Goal: Task Accomplishment & Management: Use online tool/utility

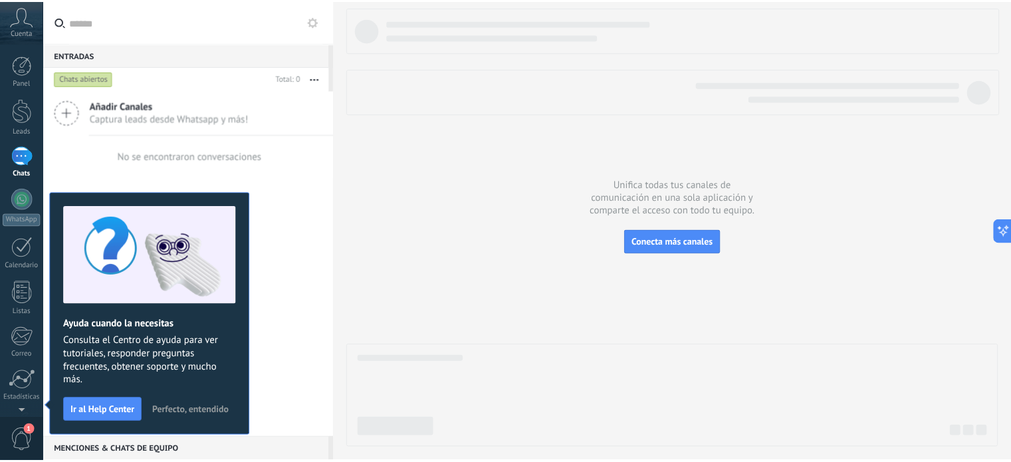
scroll to position [90, 0]
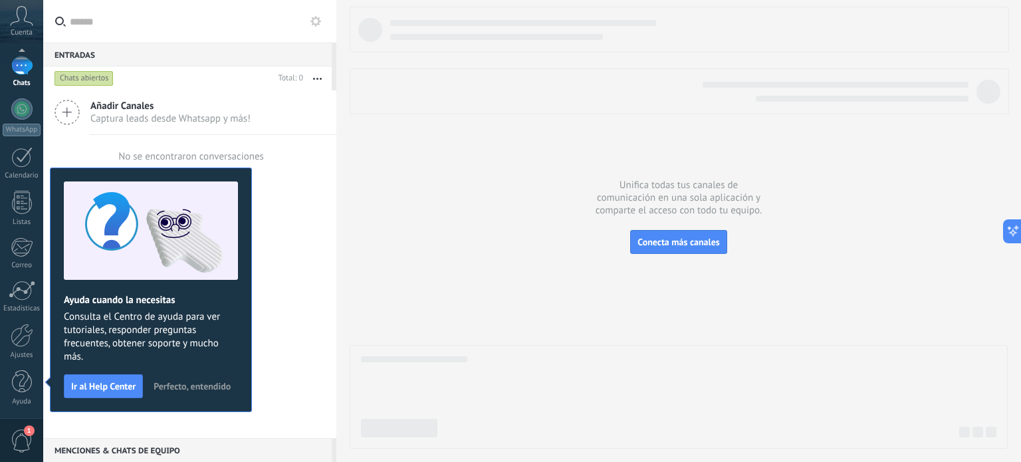
click at [18, 321] on div "Panel Leads Chats WhatsApp Clientes" at bounding box center [21, 192] width 43 height 454
click at [19, 336] on div at bounding box center [22, 335] width 23 height 23
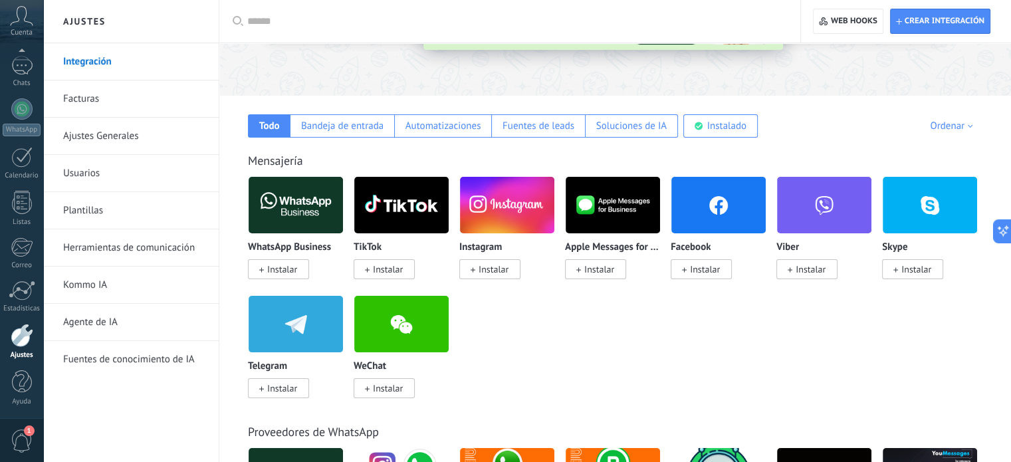
scroll to position [162, 0]
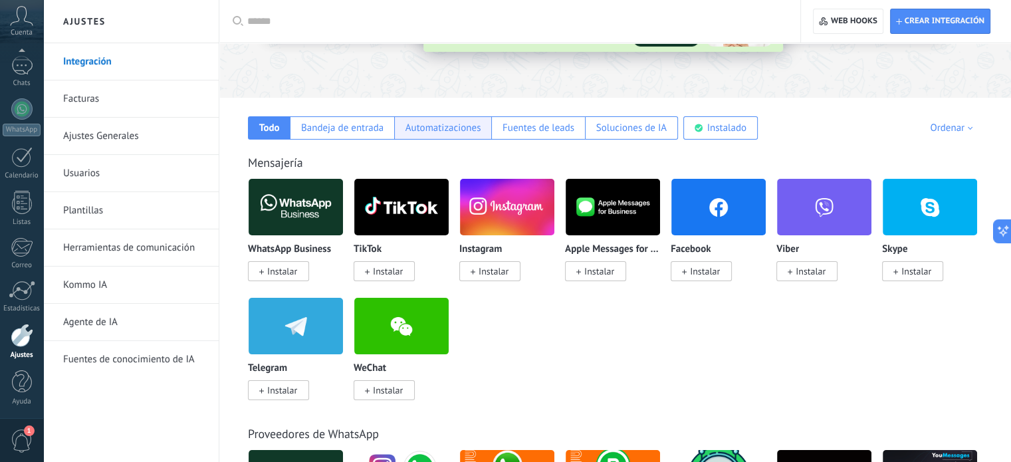
click at [437, 130] on div "Automatizaciones" at bounding box center [443, 128] width 76 height 13
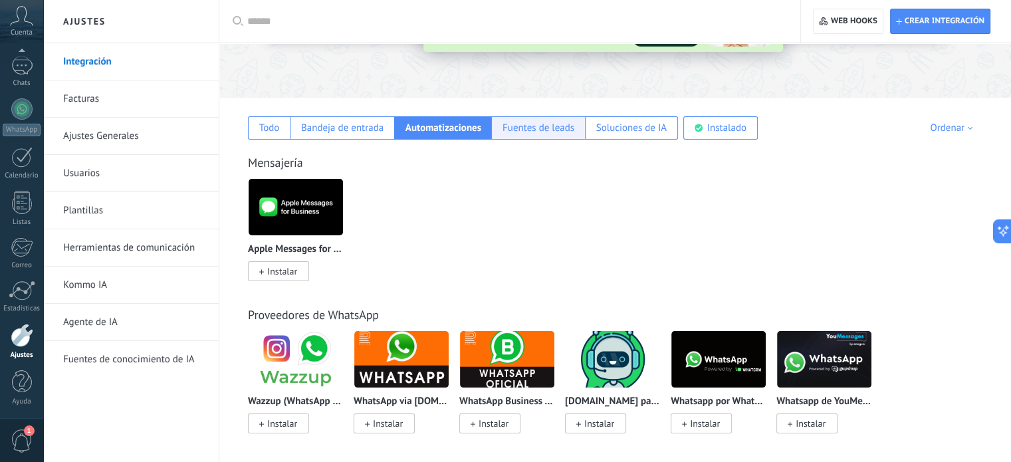
click at [555, 126] on div "Fuentes de leads" at bounding box center [538, 128] width 72 height 13
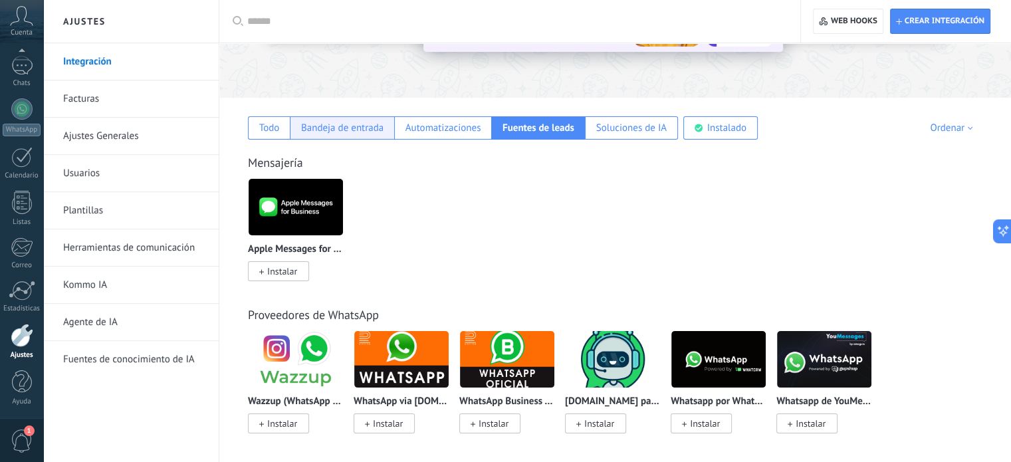
click at [346, 123] on div "Bandeja de entrada" at bounding box center [342, 128] width 82 height 13
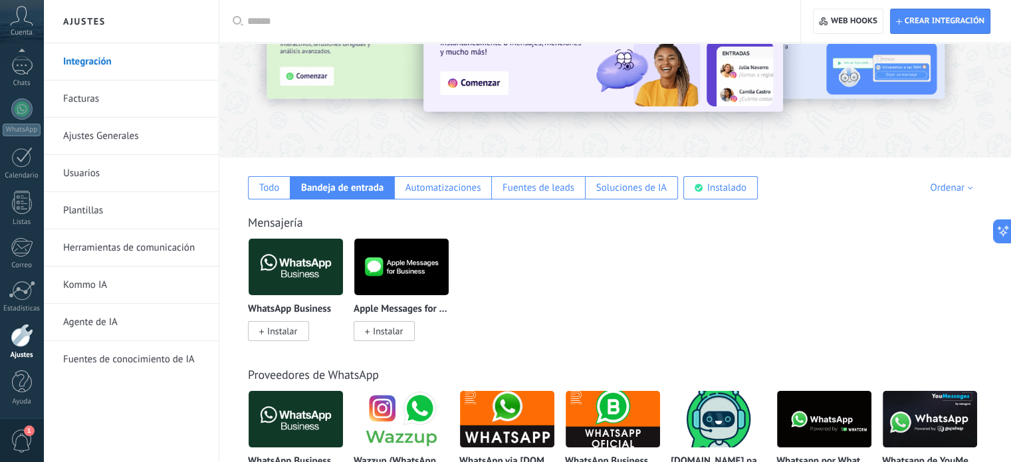
scroll to position [100, 0]
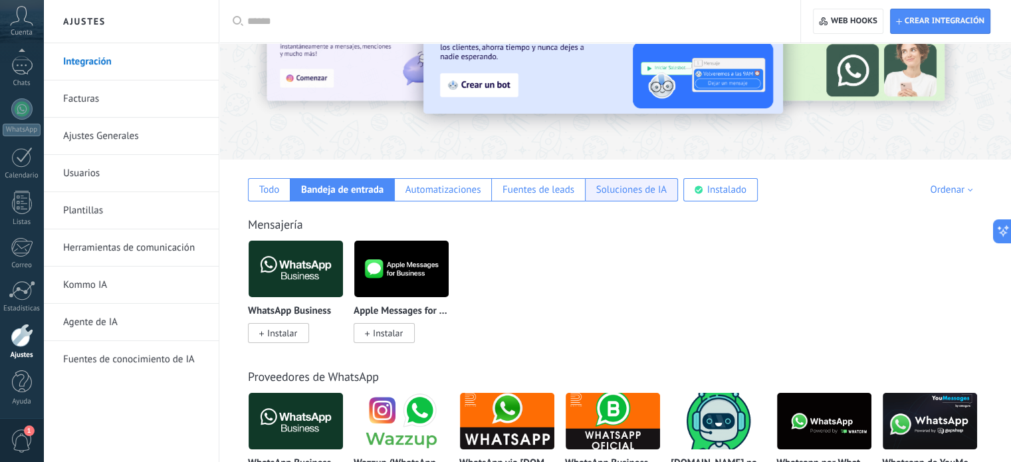
click at [632, 193] on div "Soluciones de IA" at bounding box center [631, 189] width 70 height 13
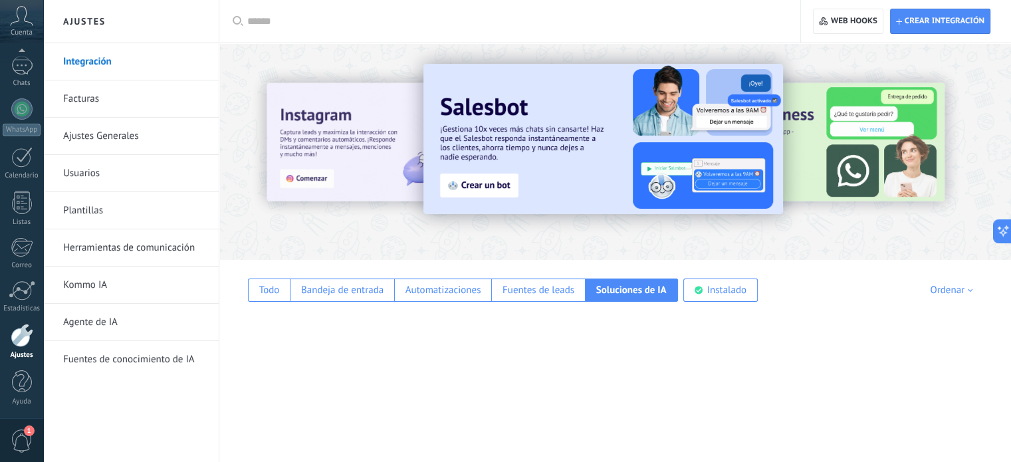
scroll to position [0, 0]
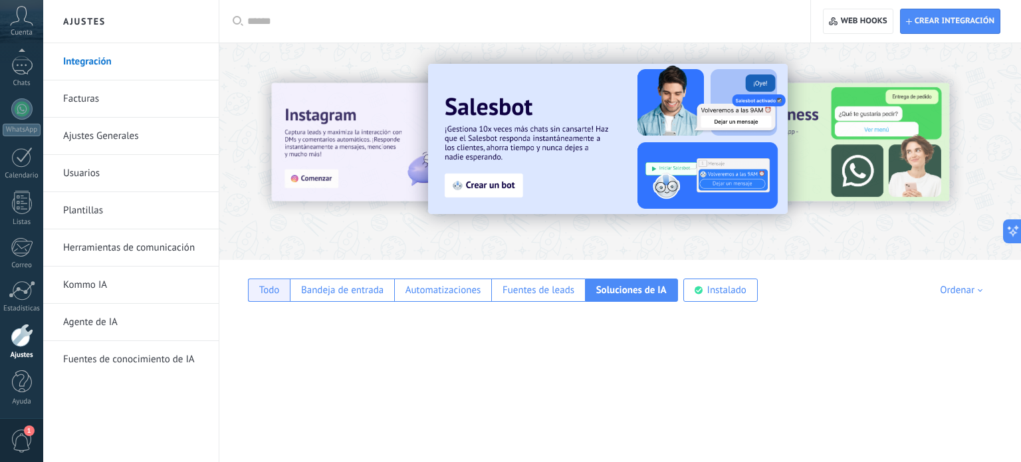
click at [273, 290] on div "Todo" at bounding box center [269, 290] width 21 height 13
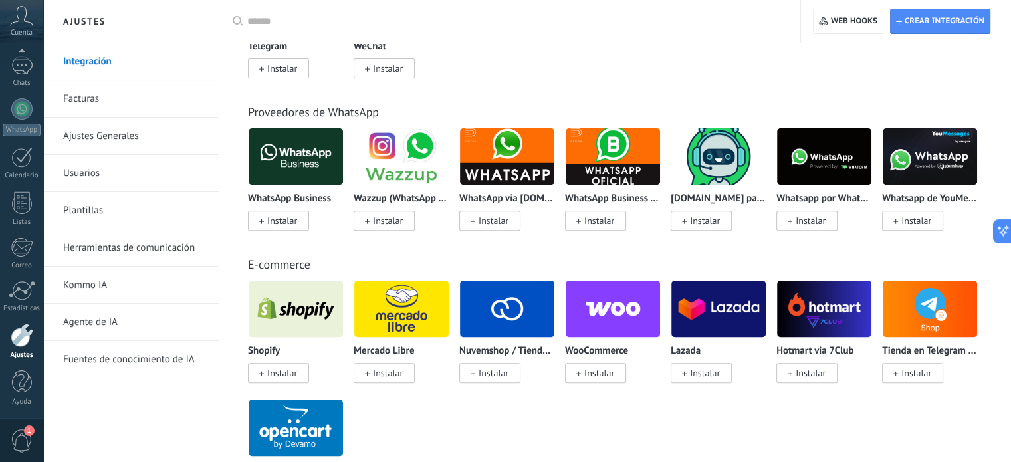
scroll to position [486, 0]
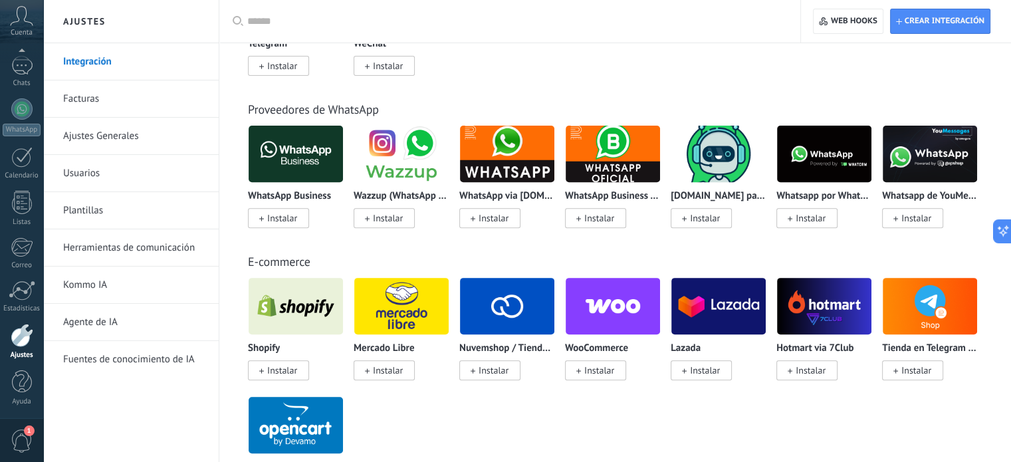
click at [17, 18] on icon at bounding box center [21, 16] width 23 height 20
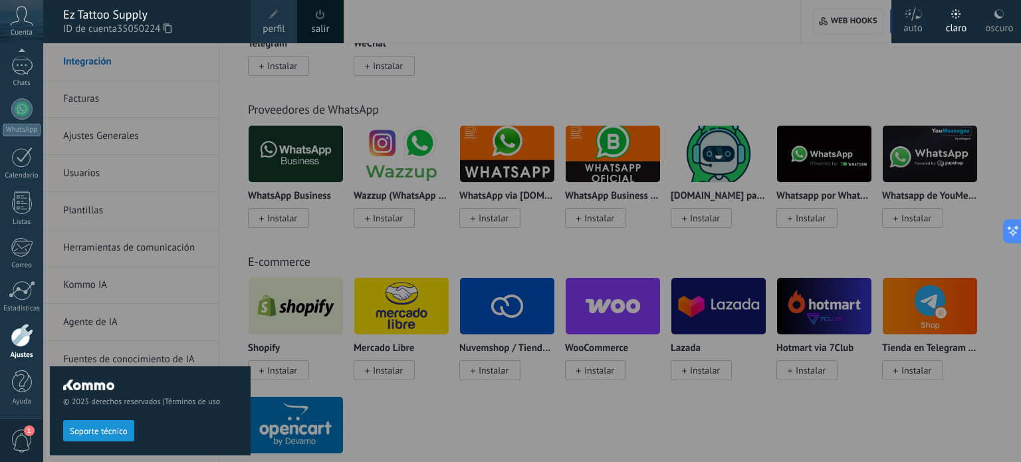
click at [590, 58] on div at bounding box center [553, 231] width 1021 height 462
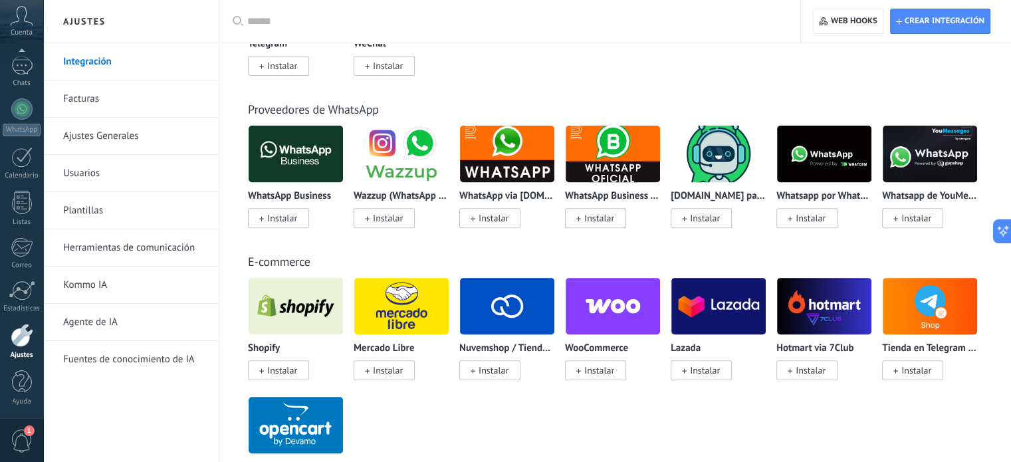
click at [24, 25] on icon at bounding box center [21, 16] width 23 height 20
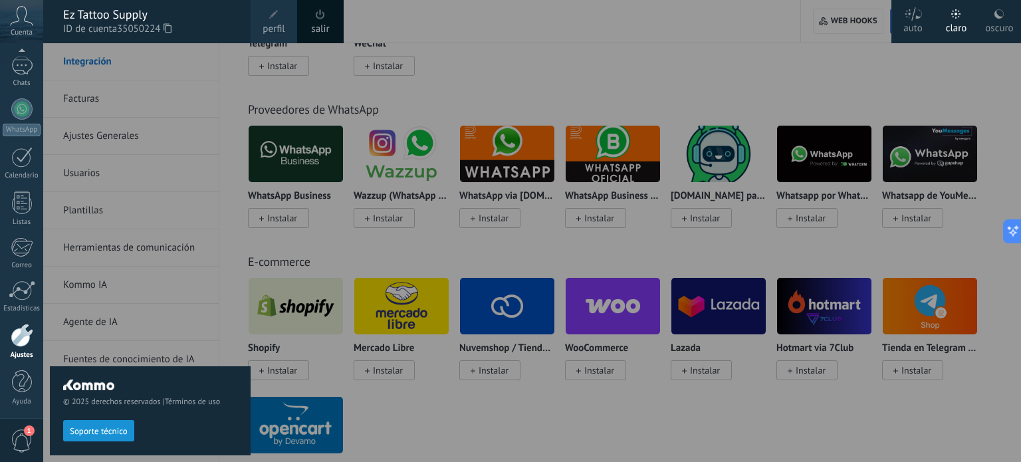
click at [490, 51] on div at bounding box center [553, 231] width 1021 height 462
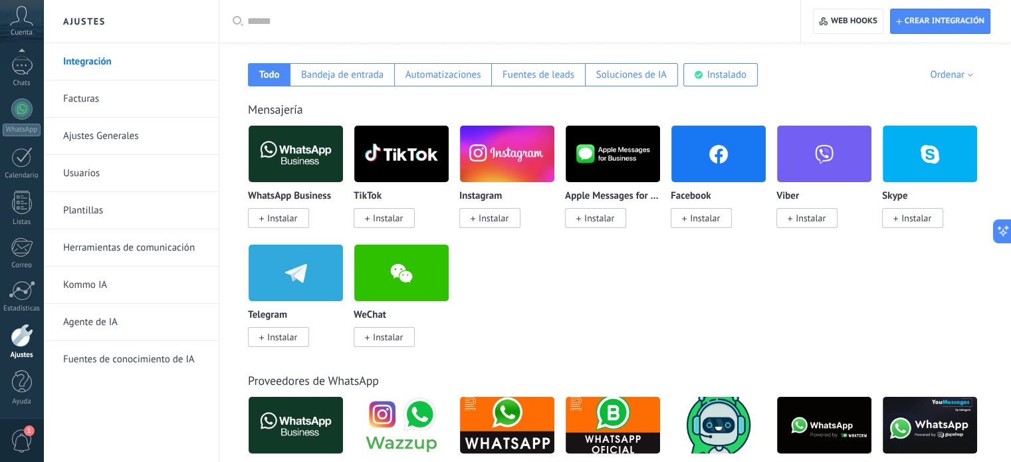
scroll to position [188, 0]
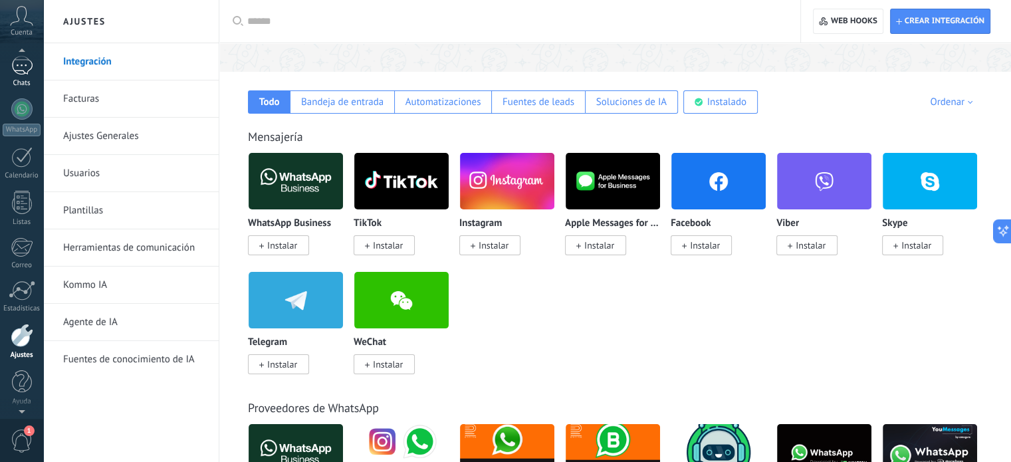
click at [12, 65] on div at bounding box center [21, 65] width 21 height 19
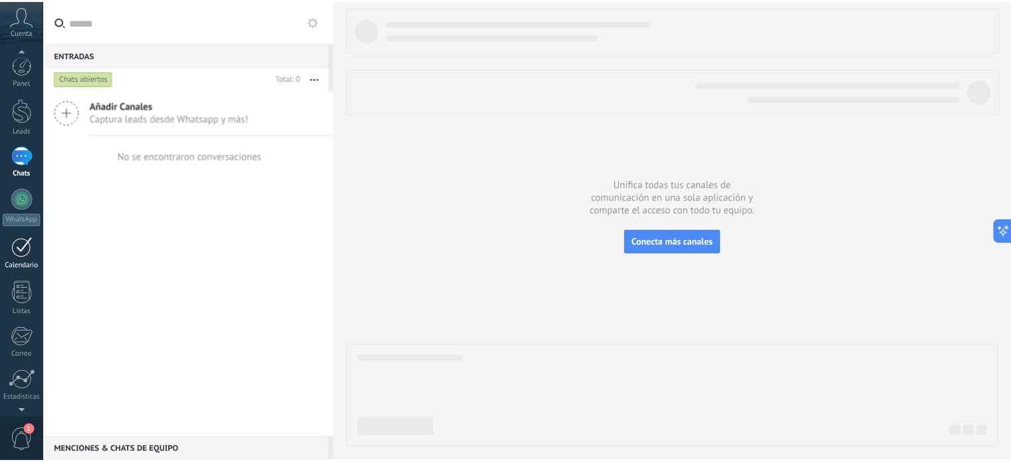
scroll to position [90, 0]
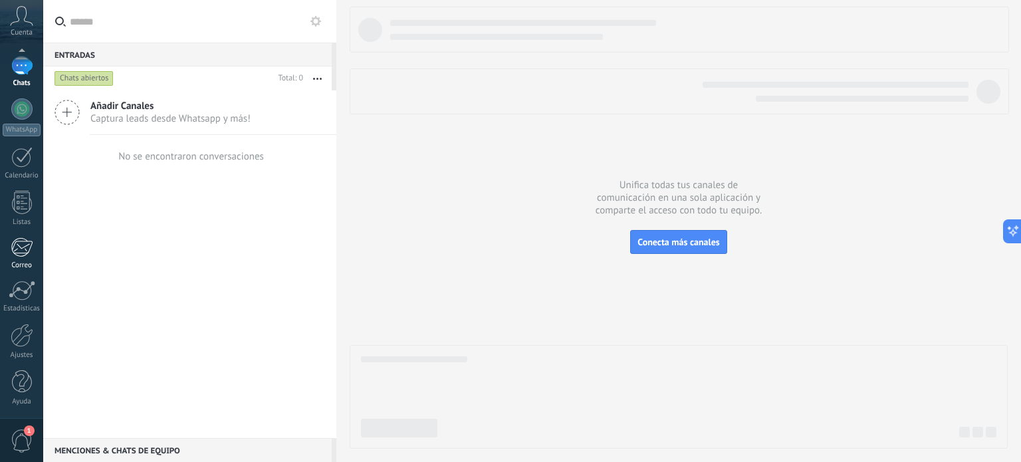
click at [19, 249] on div at bounding box center [22, 247] width 22 height 20
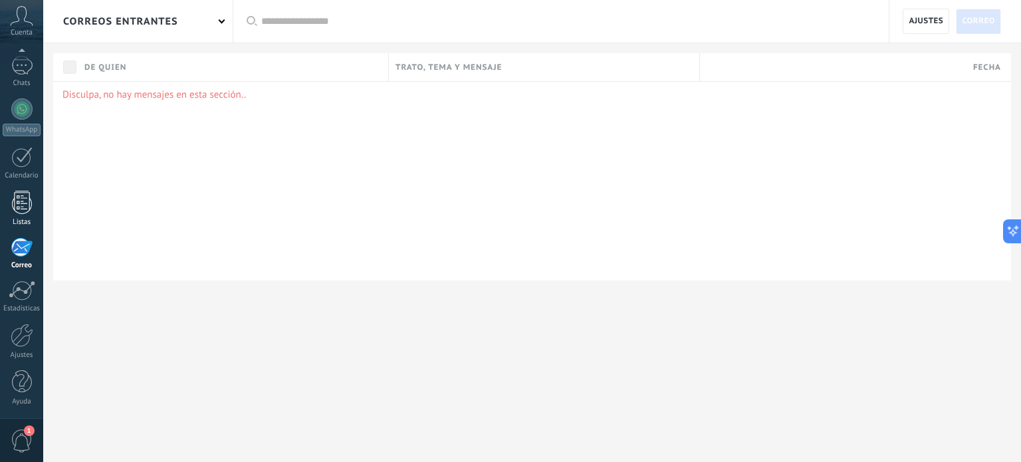
click at [19, 199] on div at bounding box center [22, 202] width 20 height 23
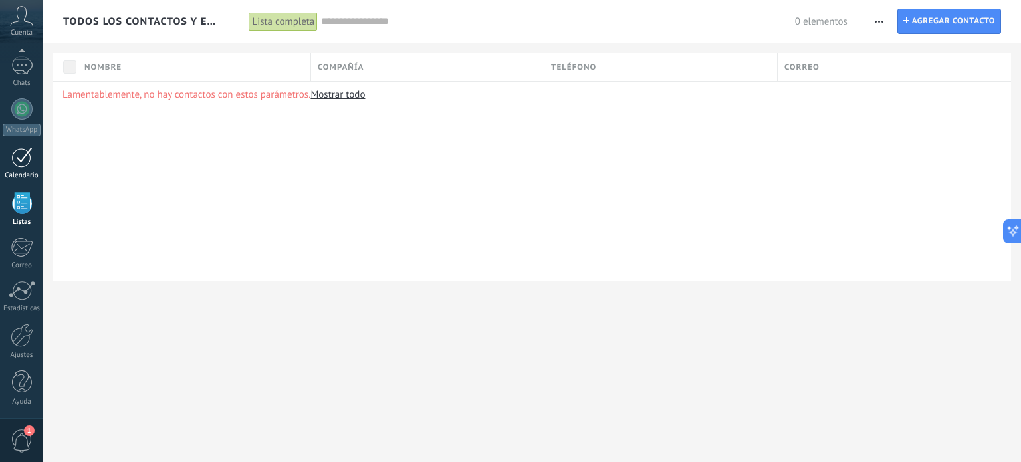
click at [17, 164] on div at bounding box center [21, 157] width 21 height 21
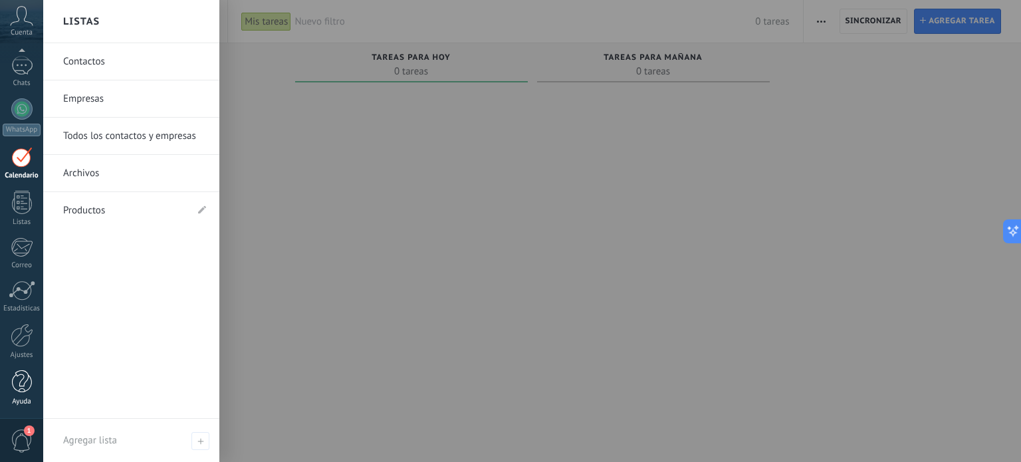
click at [25, 399] on div "Ayuda" at bounding box center [22, 401] width 39 height 9
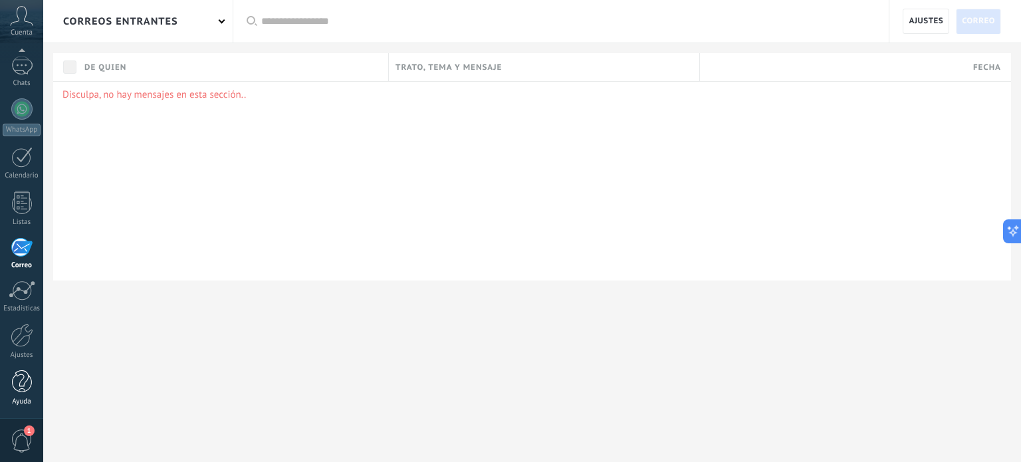
click at [17, 387] on div at bounding box center [22, 381] width 20 height 23
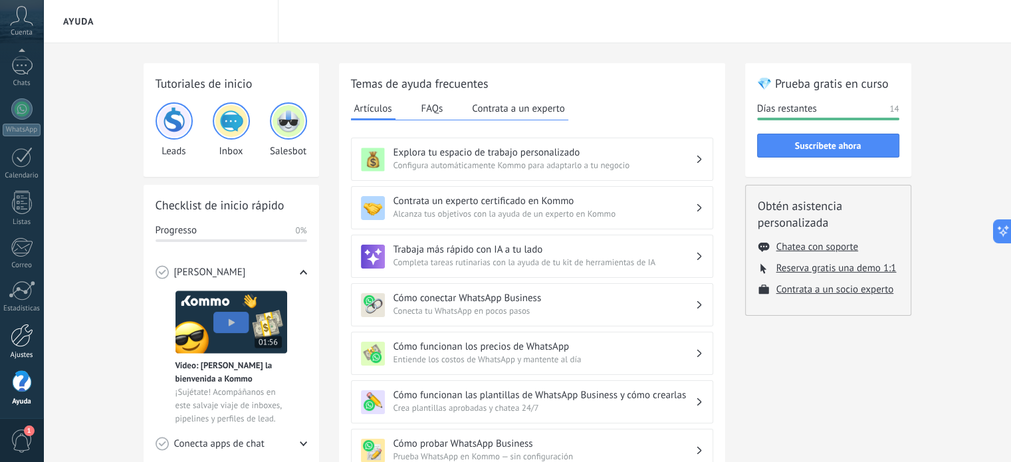
click at [23, 338] on div at bounding box center [22, 335] width 23 height 23
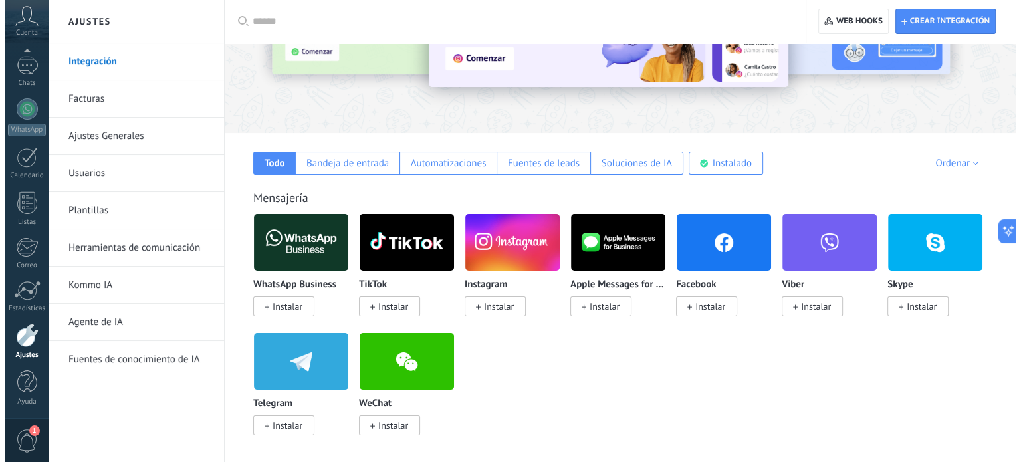
scroll to position [129, 0]
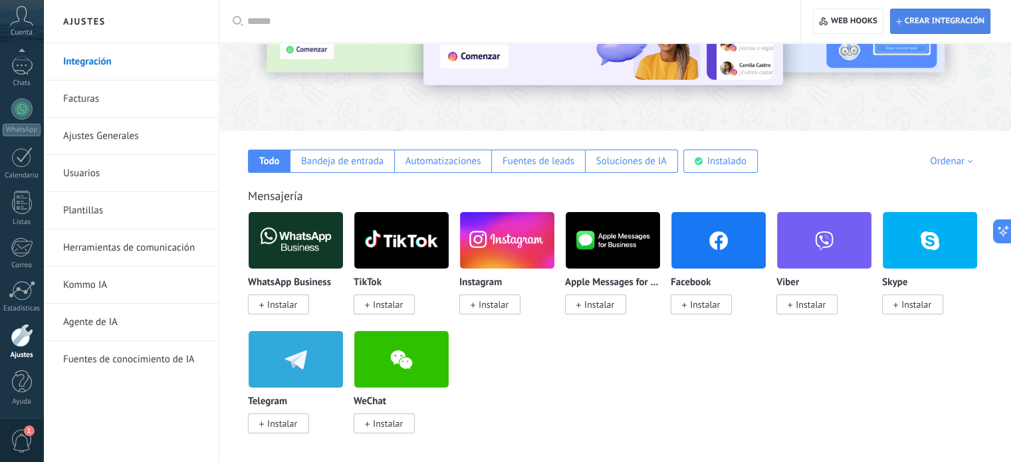
click at [933, 29] on span "Crear integración" at bounding box center [940, 21] width 88 height 24
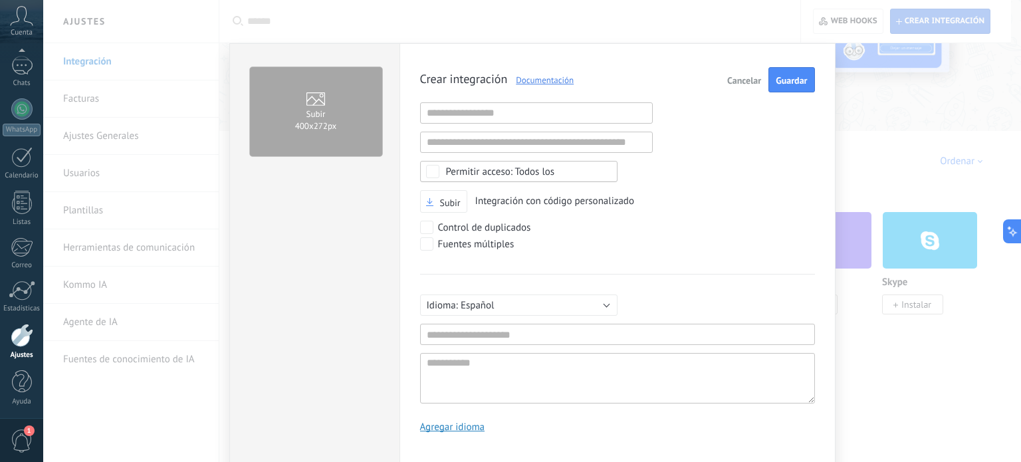
scroll to position [13, 0]
click at [488, 114] on input "text" at bounding box center [536, 112] width 233 height 21
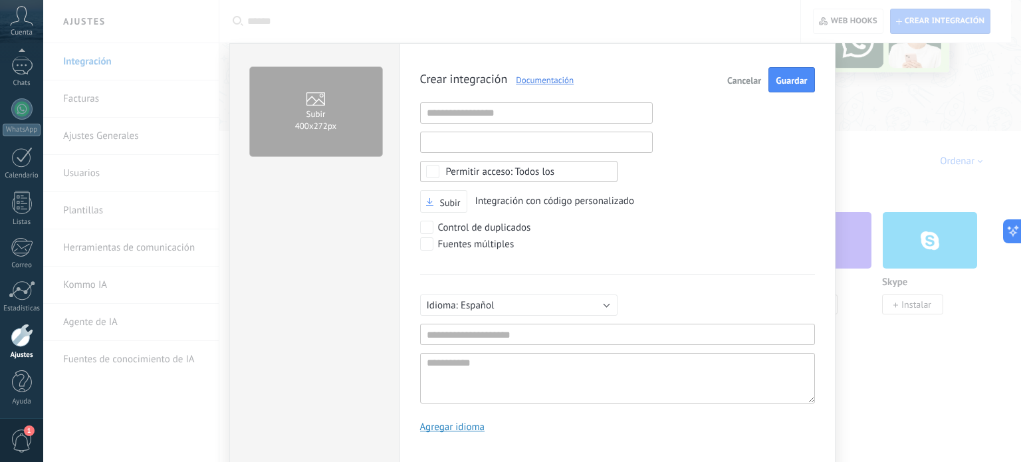
click at [499, 151] on input "text" at bounding box center [536, 142] width 233 height 21
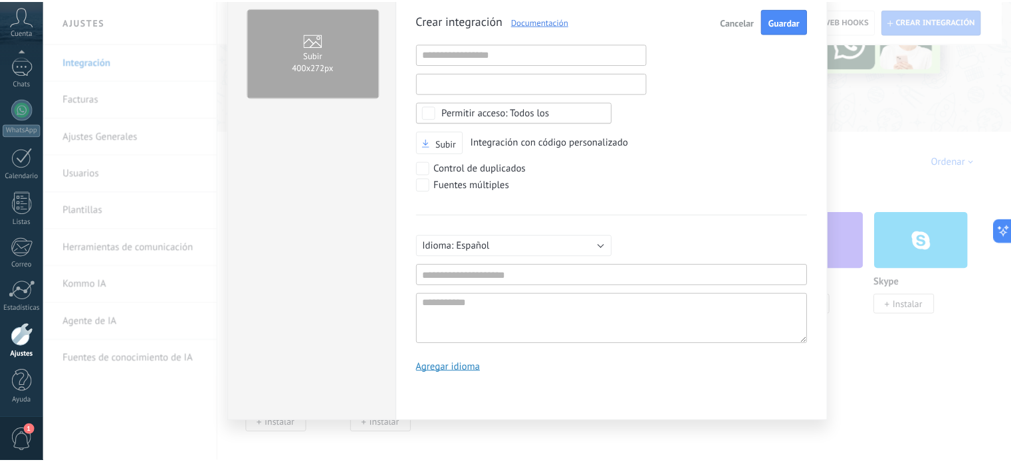
scroll to position [0, 0]
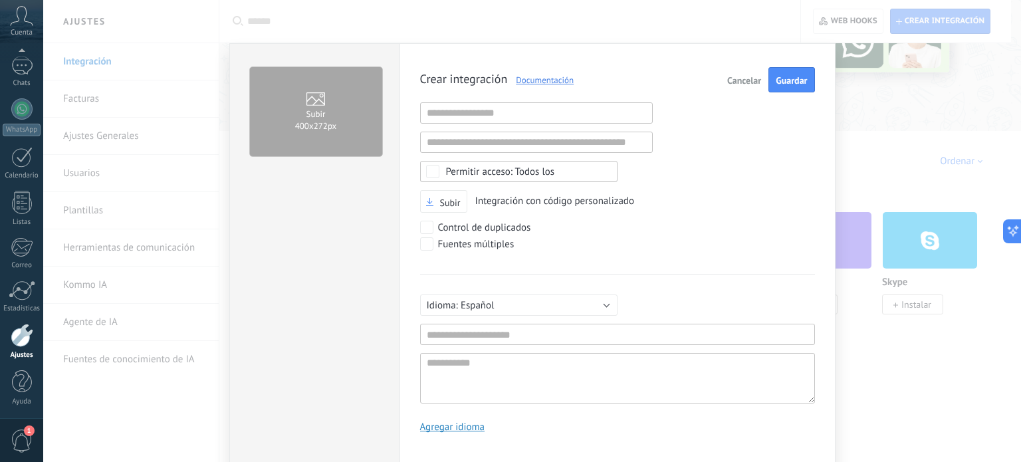
click at [739, 79] on span "Cancelar" at bounding box center [744, 80] width 34 height 9
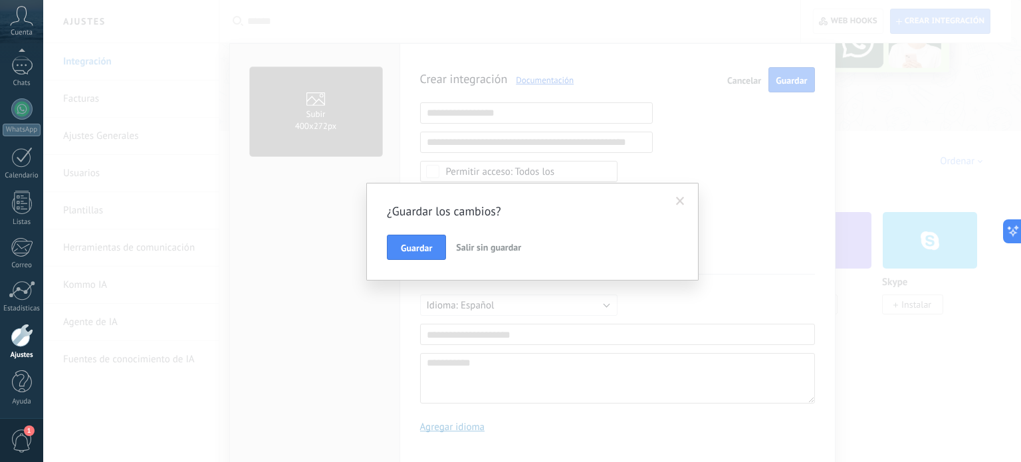
click at [492, 247] on span "Salir sin guardar" at bounding box center [488, 247] width 65 height 12
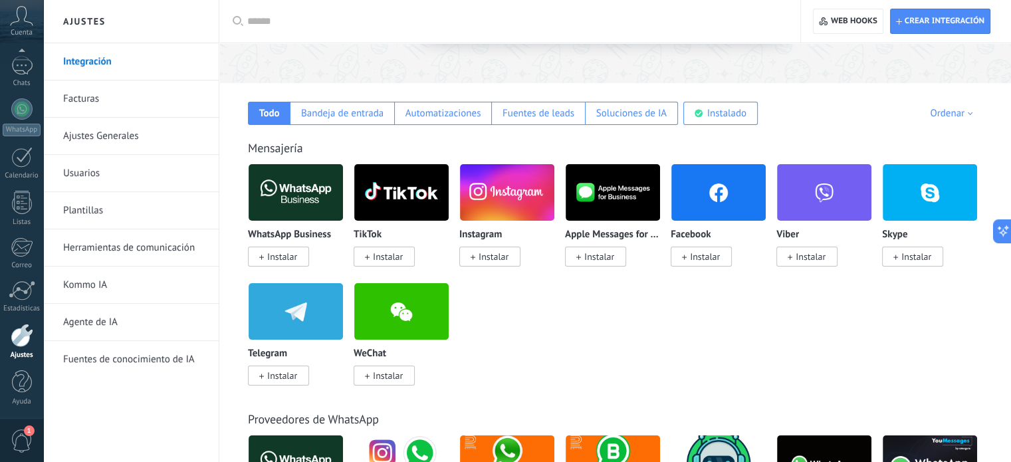
scroll to position [218, 0]
